Goal: Task Accomplishment & Management: Manage account settings

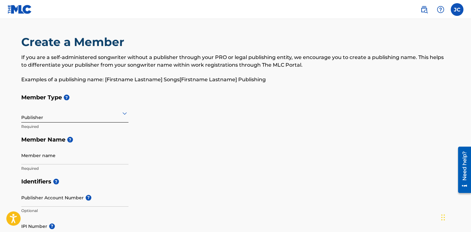
click at [97, 110] on div at bounding box center [74, 113] width 107 height 8
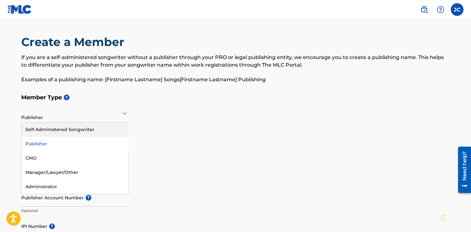
click at [122, 111] on icon at bounding box center [125, 113] width 8 height 8
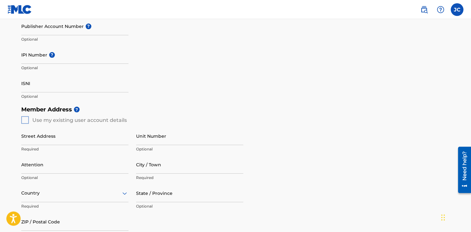
scroll to position [149, 0]
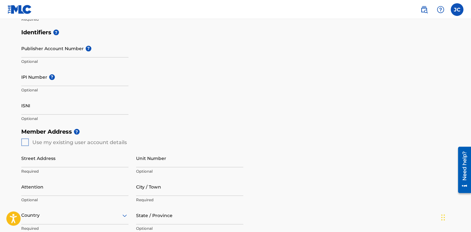
click at [177, 101] on div "Identifiers ? Publisher Account Number ? Optional IPI Number ? Optional ISNI Op…" at bounding box center [235, 75] width 429 height 99
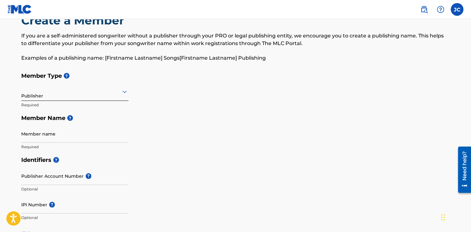
scroll to position [0, 0]
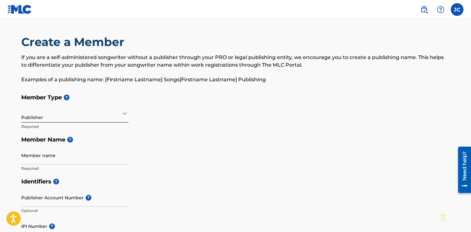
click at [441, 12] on img at bounding box center [441, 10] width 8 height 8
click at [463, 2] on nav "JC JC Jose Capellan josephcapllan@gmail.com Notification Preferences Profile Lo…" at bounding box center [235, 9] width 471 height 19
click at [456, 12] on label at bounding box center [457, 9] width 13 height 13
click at [457, 10] on input "JC Jose Capellan josephcapllan@gmail.com Notification Preferences Profile Log o…" at bounding box center [457, 10] width 0 height 0
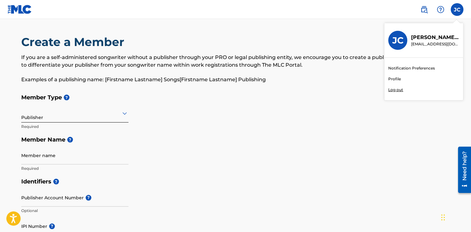
click at [392, 81] on link "Profile" at bounding box center [394, 79] width 13 height 6
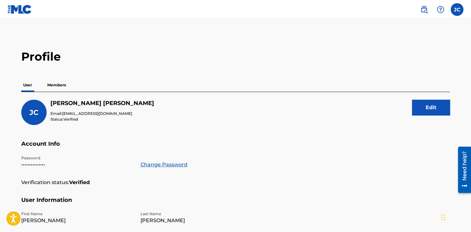
click at [294, 70] on div "Profile User Members JC Jose Capellan Email: josephcapllan@gmail.com Status: Ve…" at bounding box center [236, 216] width 444 height 332
click at [57, 89] on p "Members" at bounding box center [56, 84] width 23 height 13
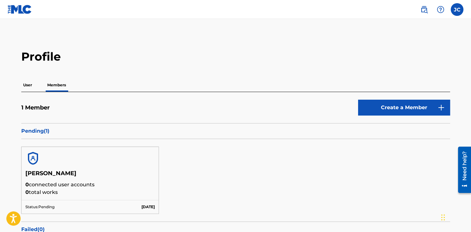
click at [53, 170] on h5 "Jose F Capellan" at bounding box center [90, 175] width 130 height 11
click at [32, 158] on img at bounding box center [32, 158] width 15 height 15
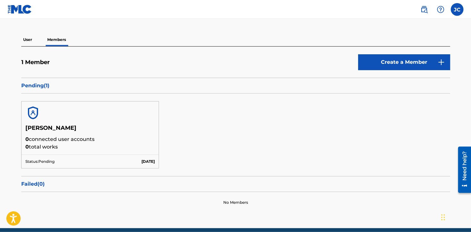
scroll to position [46, 0]
click at [23, 15] on link at bounding box center [20, 9] width 24 height 19
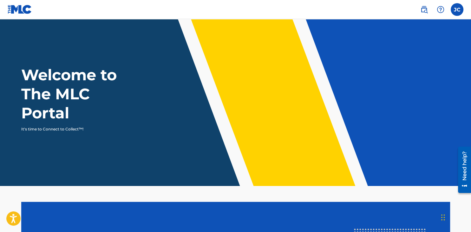
click at [454, 15] on label at bounding box center [457, 9] width 13 height 13
click at [457, 10] on input "JC Jose Capellan josephcapllan@gmail.com Notification Preferences Profile Log o…" at bounding box center [457, 10] width 0 height 0
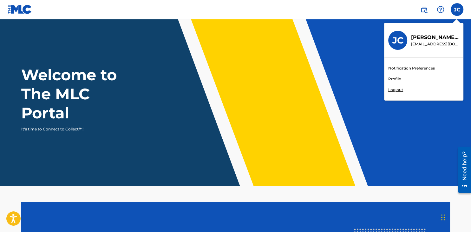
click at [390, 80] on link "Profile" at bounding box center [394, 79] width 13 height 6
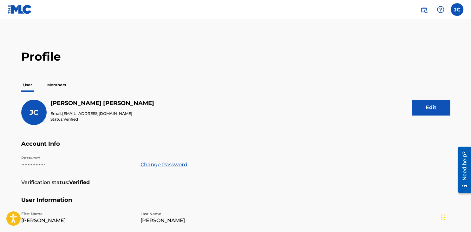
click at [56, 89] on p "Members" at bounding box center [56, 84] width 23 height 13
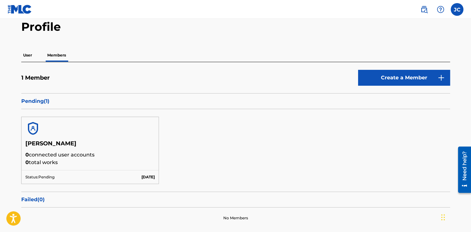
scroll to position [23, 0]
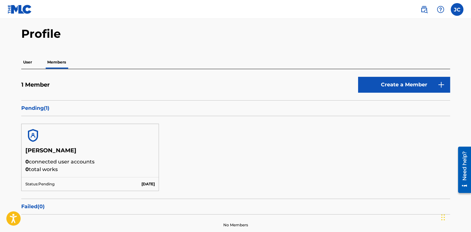
click at [42, 106] on p "Pending ( 1 )" at bounding box center [235, 108] width 429 height 8
drag, startPoint x: 56, startPoint y: 111, endPoint x: -6, endPoint y: 106, distance: 62.4
click at [0, 106] on html "Accessibility Screen-Reader Guide, Feedback, and Issue Reporting | New window C…" at bounding box center [235, 93] width 471 height 232
click at [49, 114] on div "Pending ( 1 )" at bounding box center [235, 108] width 429 height 16
click at [62, 84] on div "1 Member Create a Member" at bounding box center [235, 88] width 429 height 23
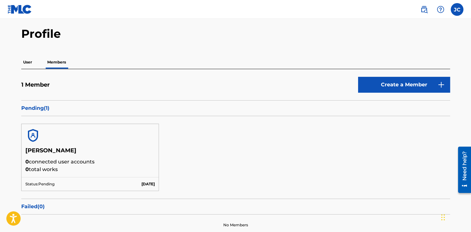
scroll to position [71, 0]
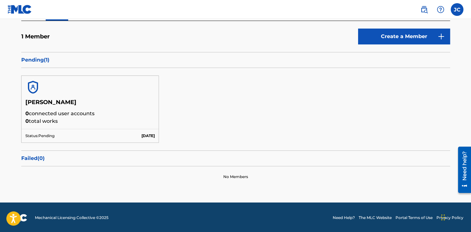
click at [148, 139] on div "Status: Pending Aug 08 2025" at bounding box center [90, 136] width 137 height 14
click at [25, 131] on div "Status: Pending Aug 08 2025" at bounding box center [90, 136] width 137 height 14
click at [55, 141] on div "Status: Pending Aug 08 2025" at bounding box center [90, 136] width 137 height 14
click at [55, 136] on p "Status: Pending" at bounding box center [39, 136] width 29 height 6
click at [62, 127] on div "Jose F Capellan 0 connected user accounts 0 total works" at bounding box center [90, 114] width 137 height 30
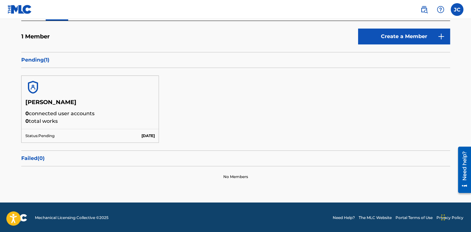
click at [65, 73] on div "Jose F Capellan 0 connected user accounts 0 total works Status: Pending Aug 08 …" at bounding box center [235, 109] width 429 height 83
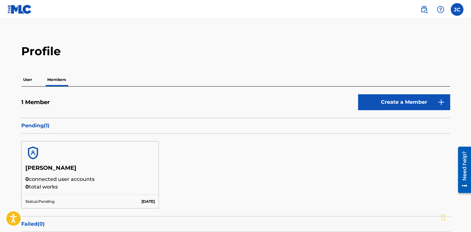
scroll to position [3, 0]
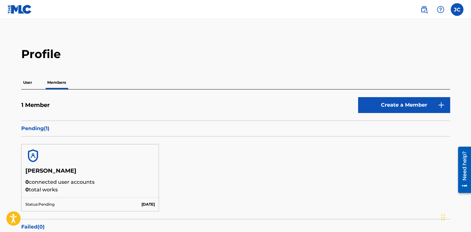
click at [23, 79] on p "User" at bounding box center [27, 82] width 13 height 13
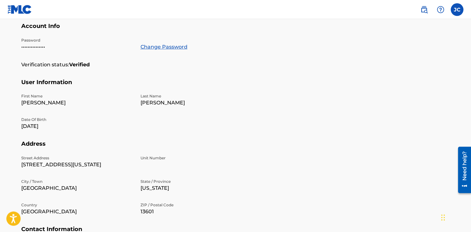
scroll to position [195, 0]
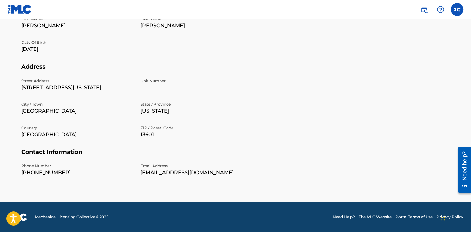
click at [367, 215] on link "The MLC Website" at bounding box center [375, 217] width 33 height 6
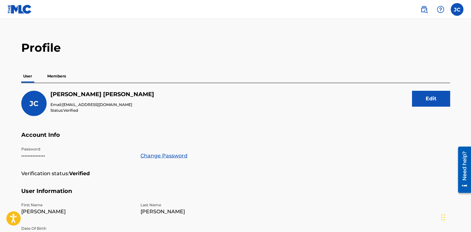
scroll to position [0, 0]
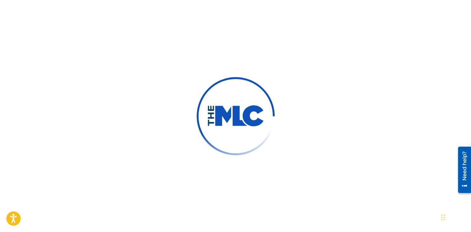
click at [234, 116] on img at bounding box center [235, 116] width 57 height 22
